Goal: Entertainment & Leisure: Consume media (video, audio)

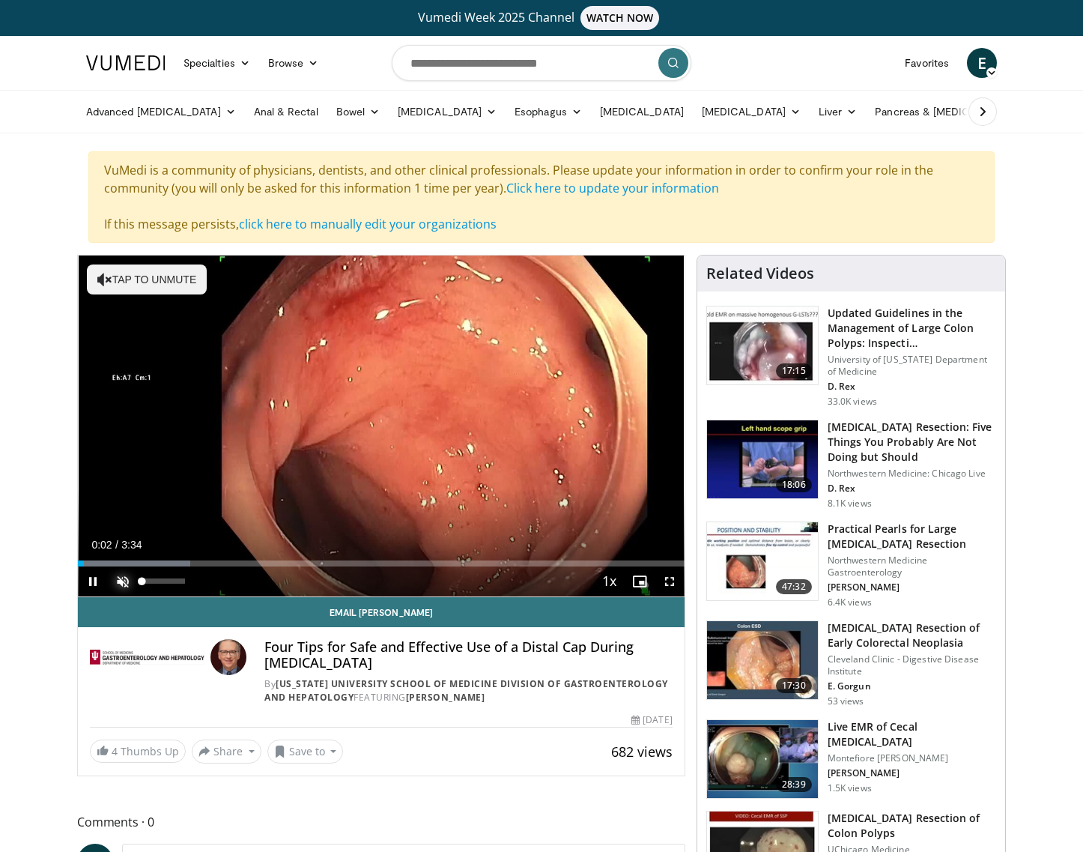
click at [121, 584] on span "Video Player" at bounding box center [123, 581] width 30 height 30
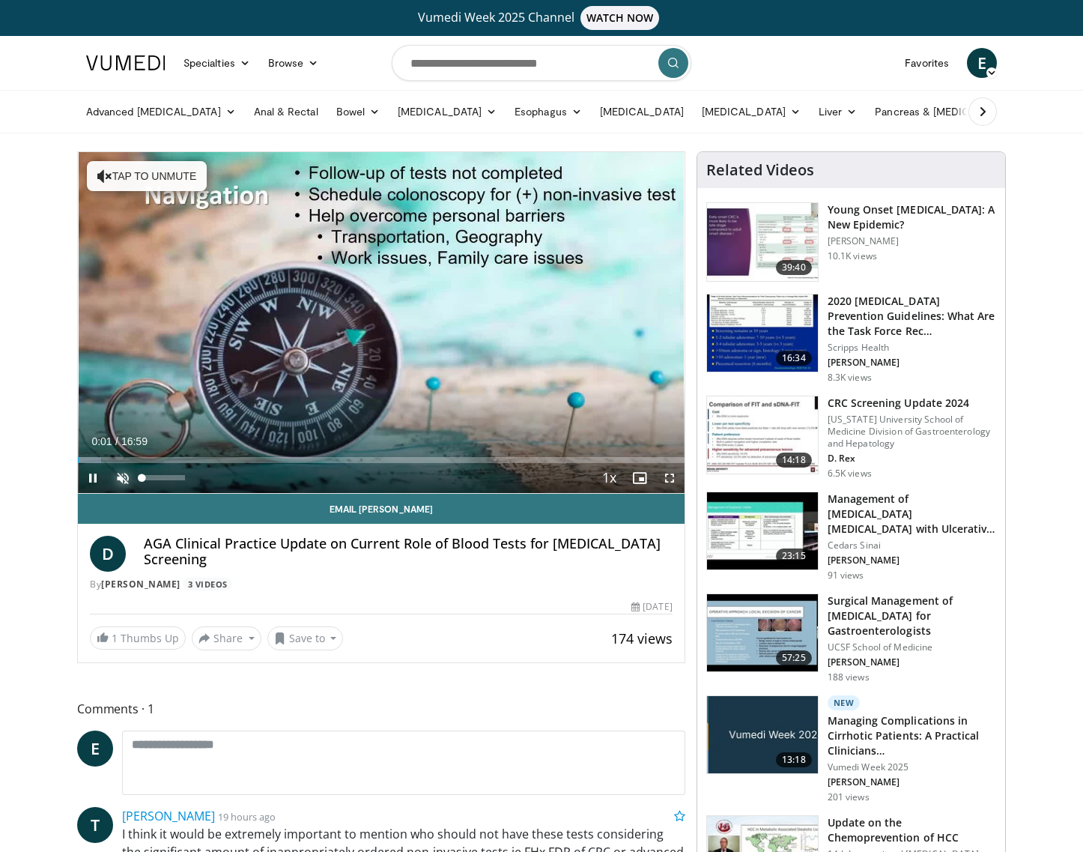
click at [122, 481] on span "Video Player" at bounding box center [123, 478] width 30 height 30
click at [671, 479] on span "Video Player" at bounding box center [670, 478] width 30 height 30
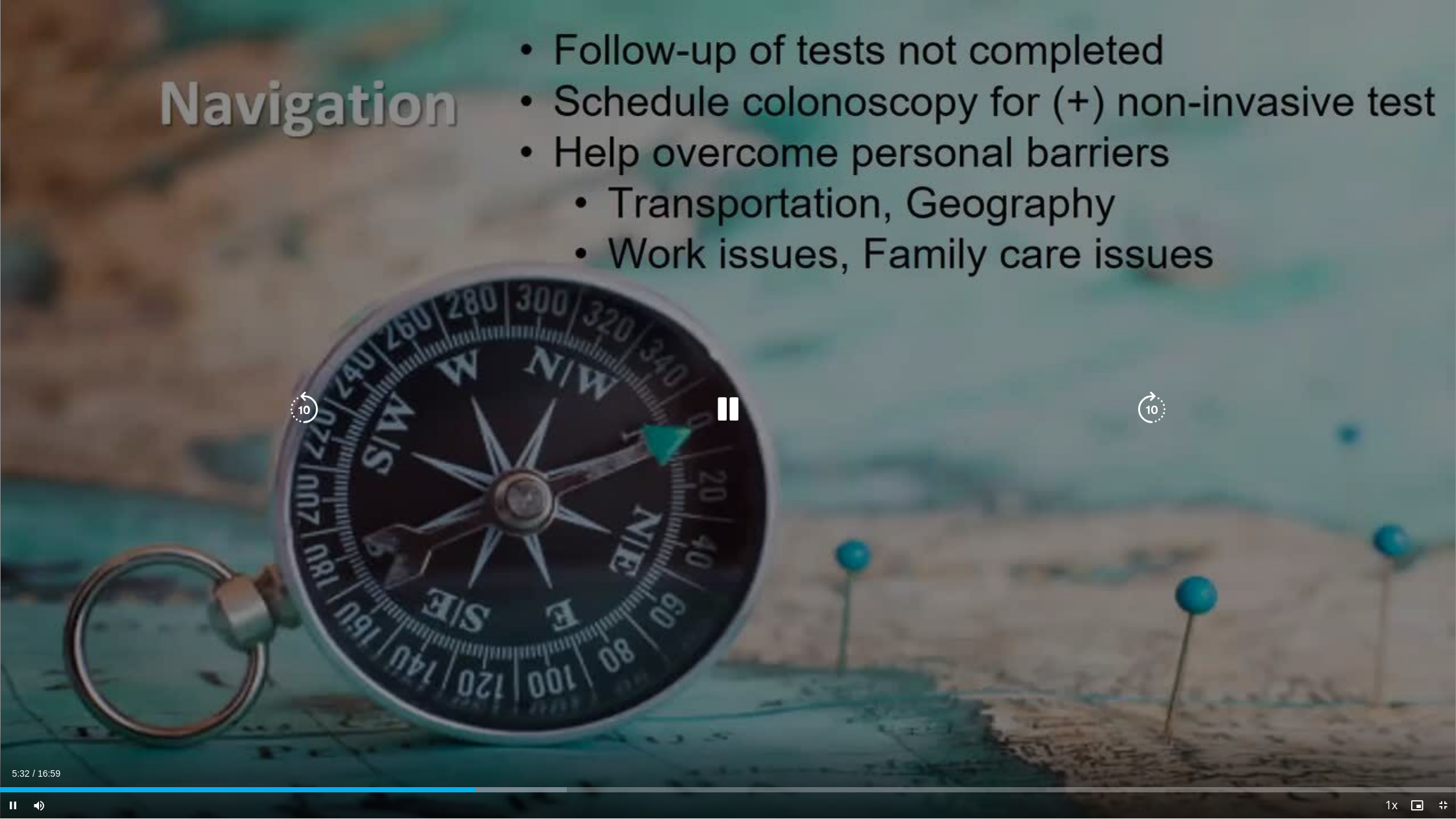
click at [727, 409] on icon "Video Player" at bounding box center [728, 410] width 36 height 36
drag, startPoint x: 731, startPoint y: 410, endPoint x: 774, endPoint y: 436, distance: 50.2
click at [731, 410] on icon "Video Player" at bounding box center [728, 410] width 36 height 36
click at [735, 415] on icon "Video Player" at bounding box center [728, 410] width 36 height 36
click at [13, 738] on span "Video Player" at bounding box center [13, 805] width 26 height 26
